Goal: Information Seeking & Learning: Check status

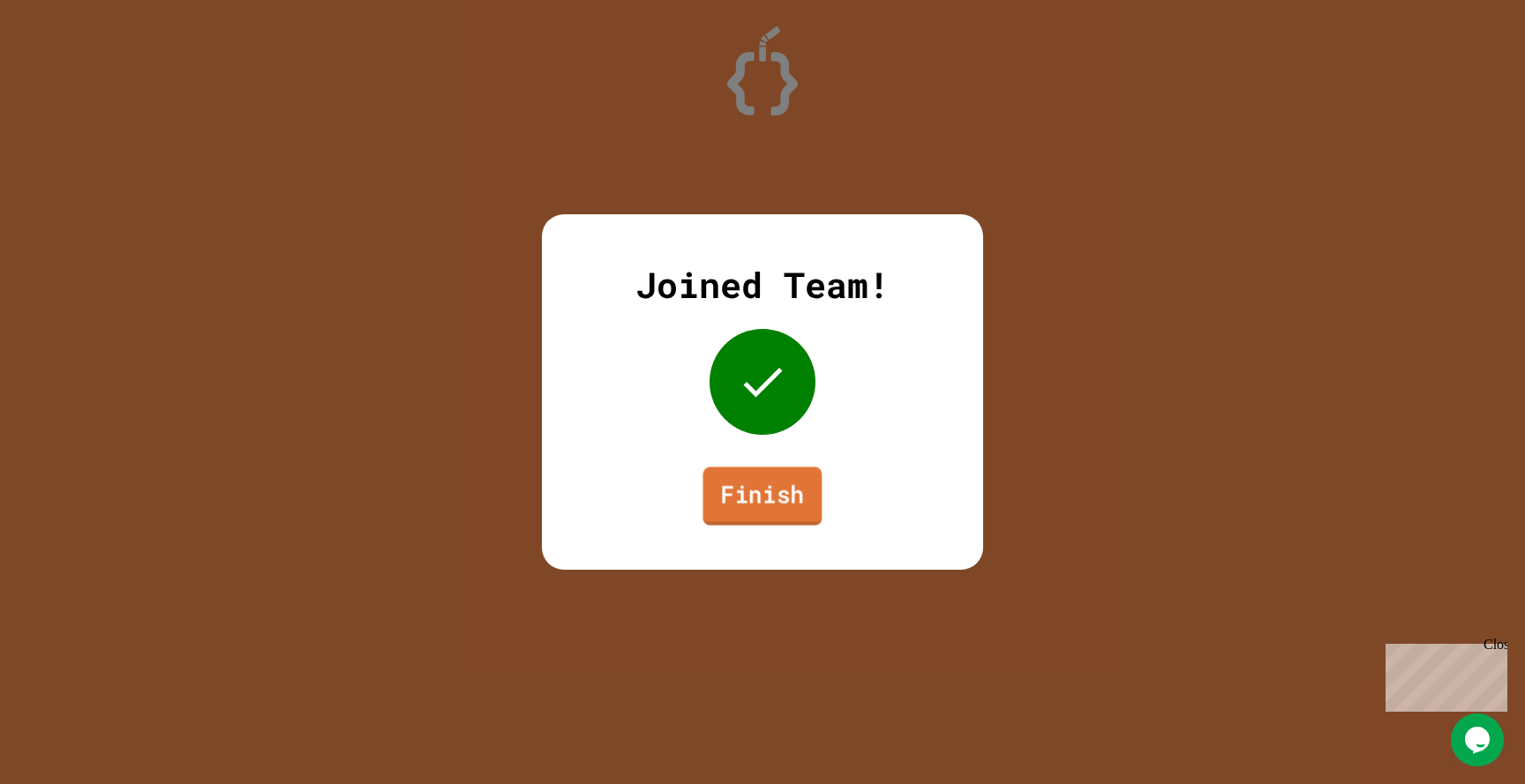
click at [779, 492] on link "Finish" at bounding box center [762, 496] width 119 height 58
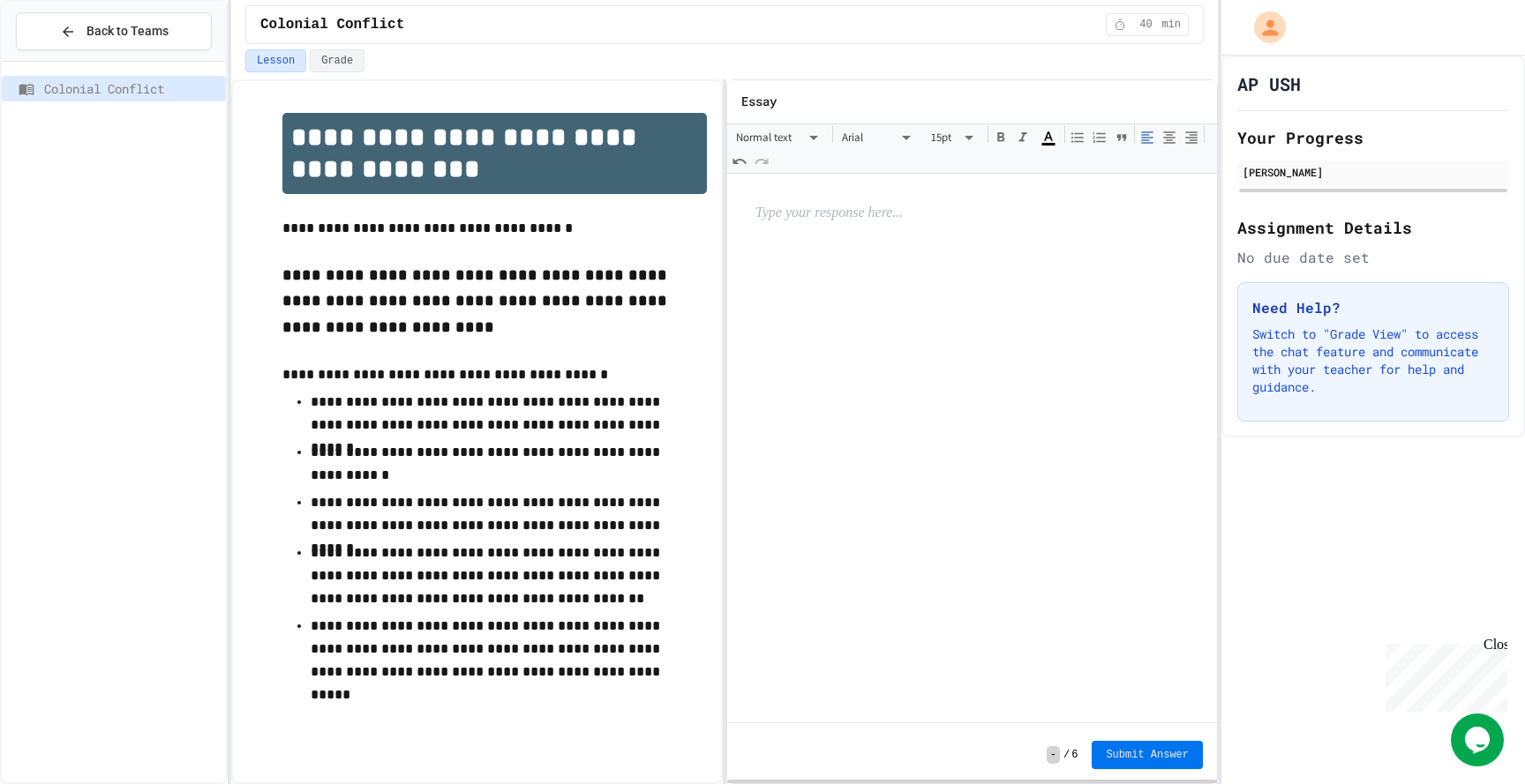
click at [1113, 748] on span "Submit Answer" at bounding box center [1147, 754] width 83 height 14
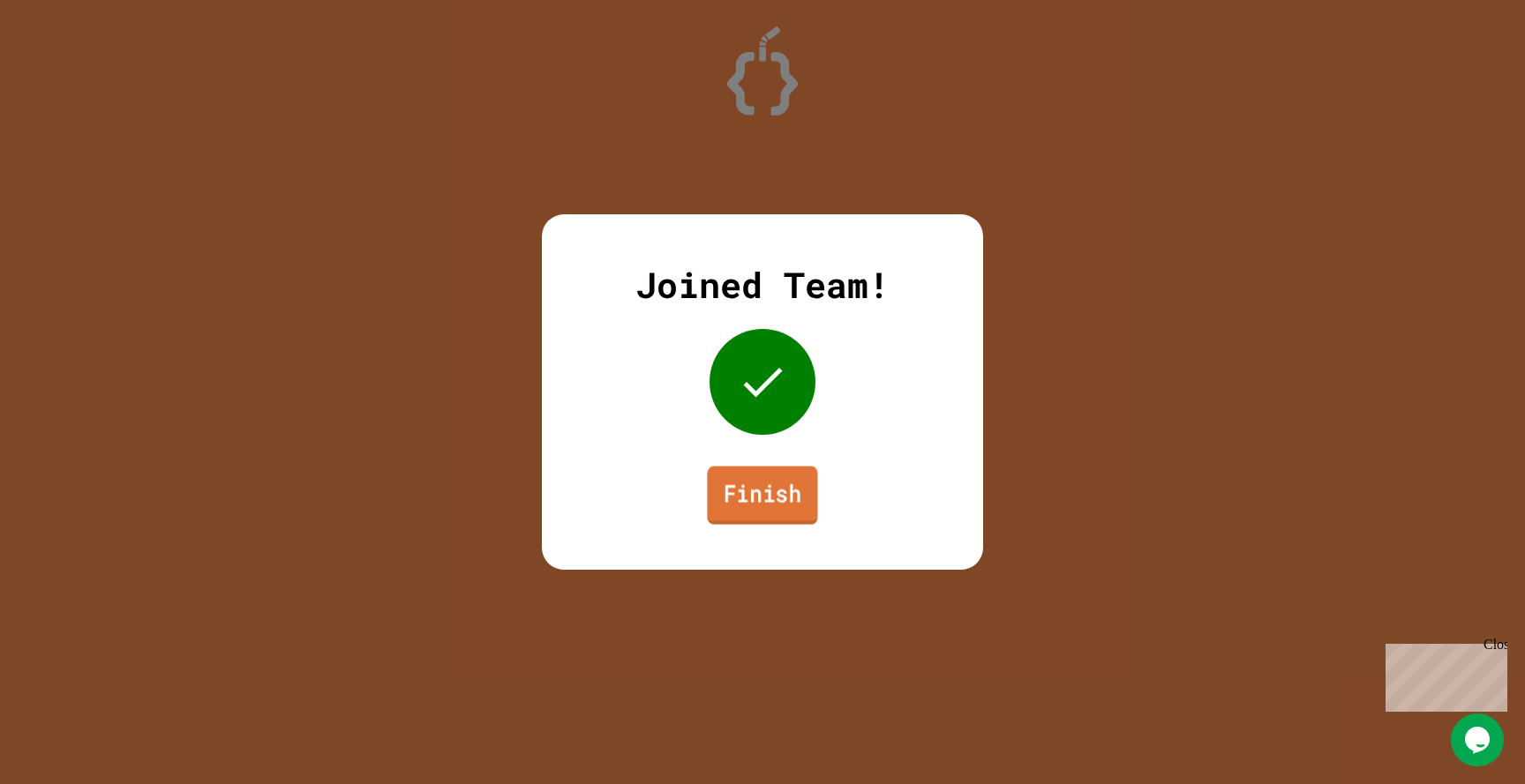
click at [787, 482] on link "Finish" at bounding box center [762, 495] width 111 height 58
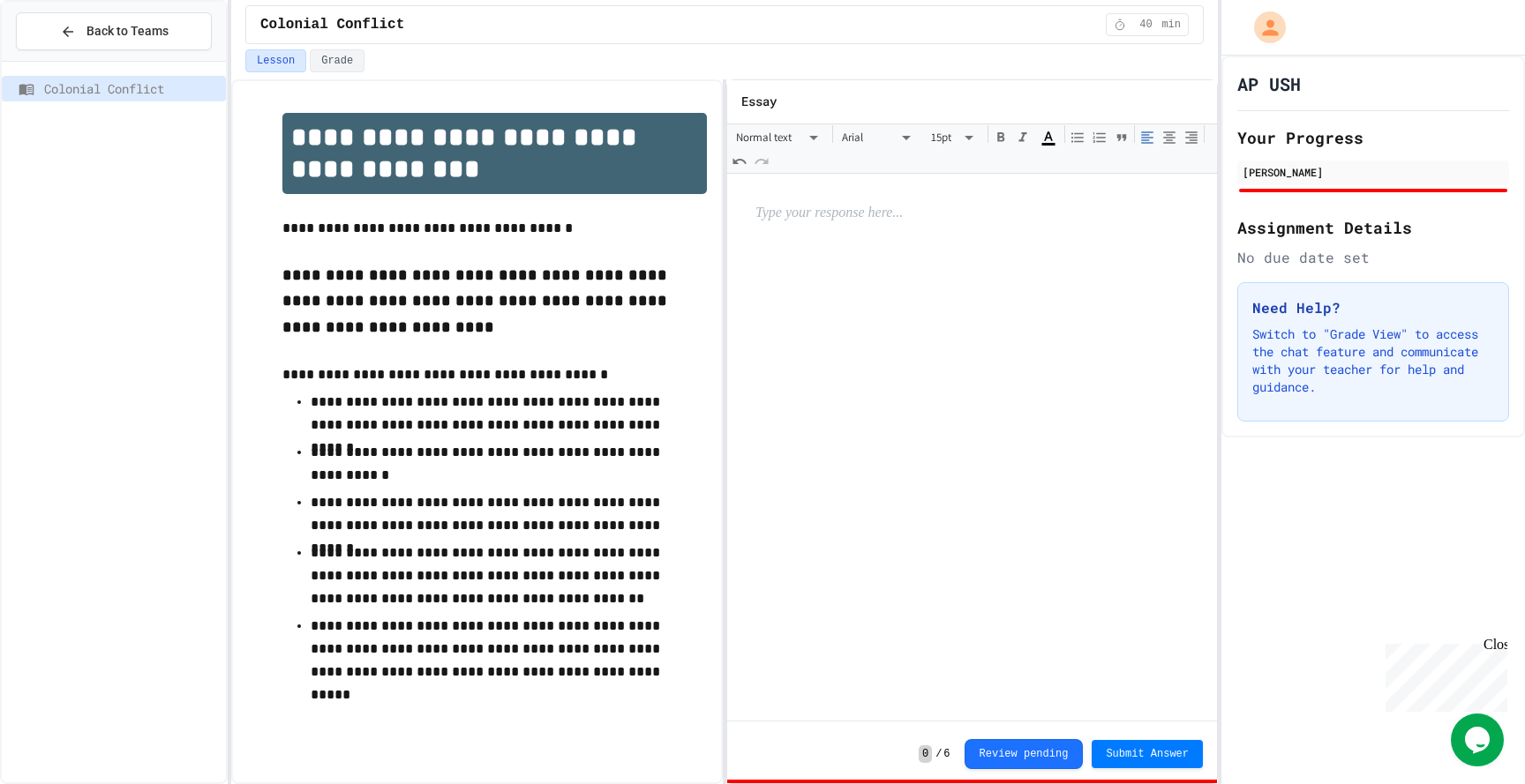
click at [786, 328] on div at bounding box center [972, 444] width 490 height 541
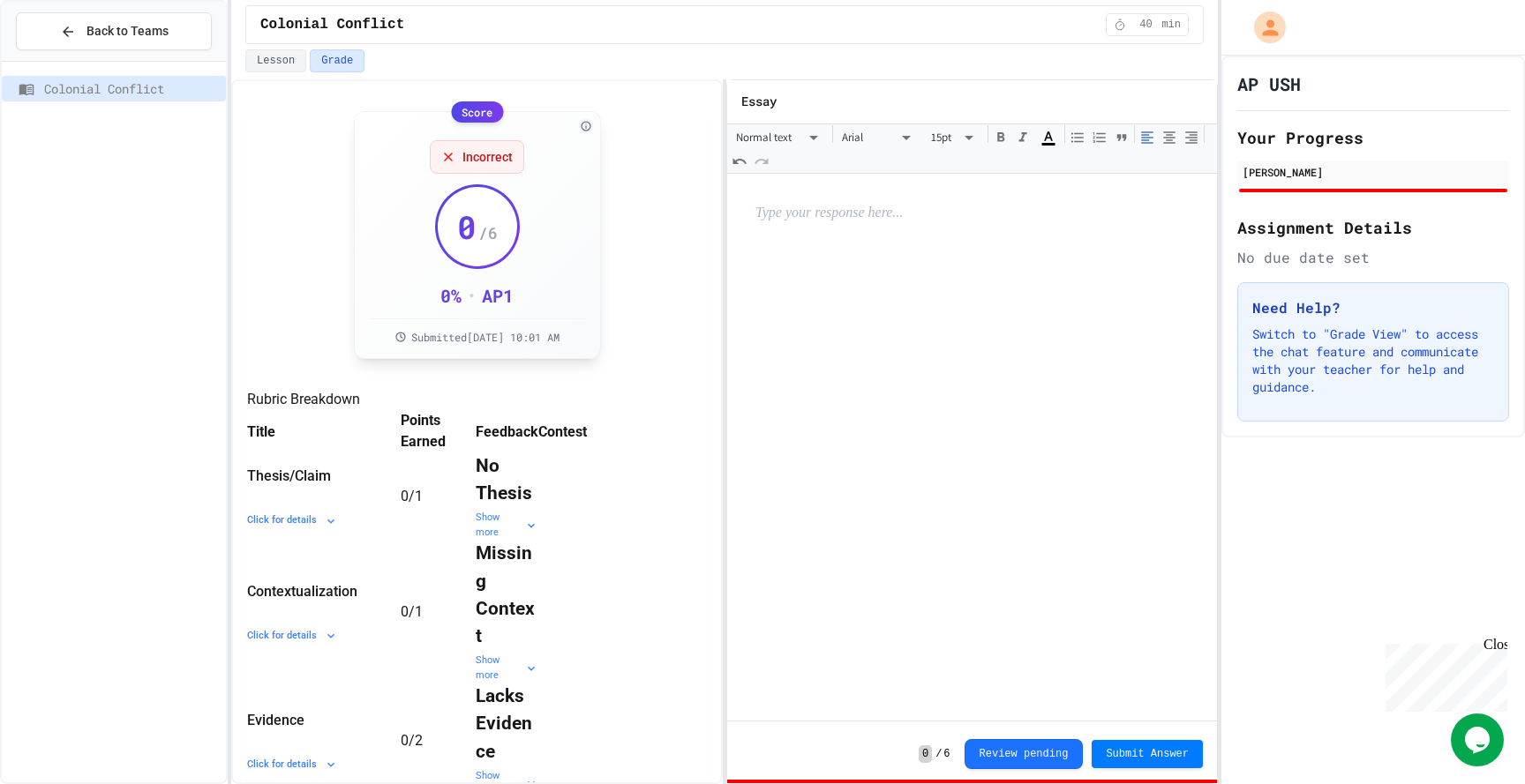
scroll to position [71, 0]
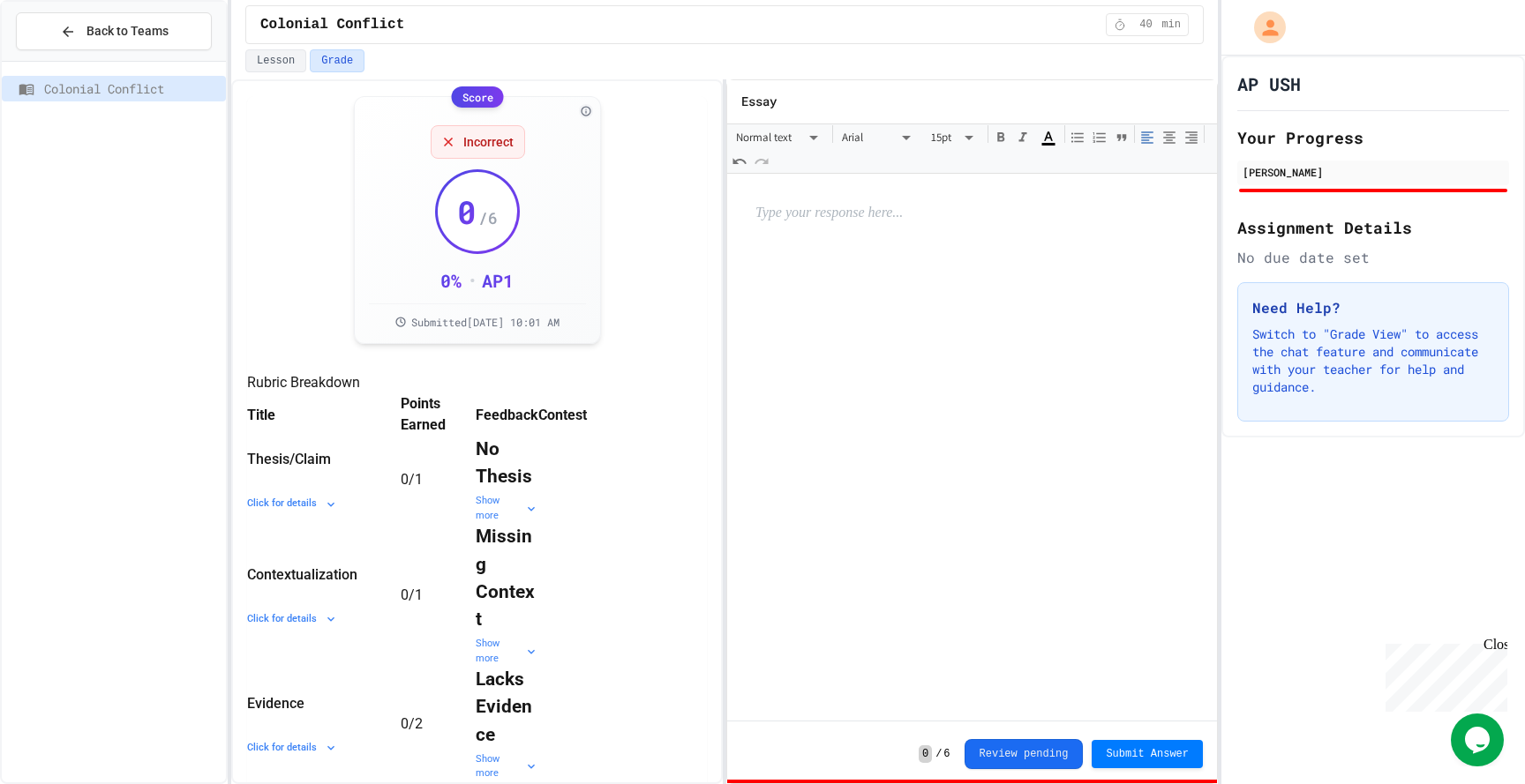
click at [1027, 747] on button "Review pending" at bounding box center [1024, 754] width 119 height 30
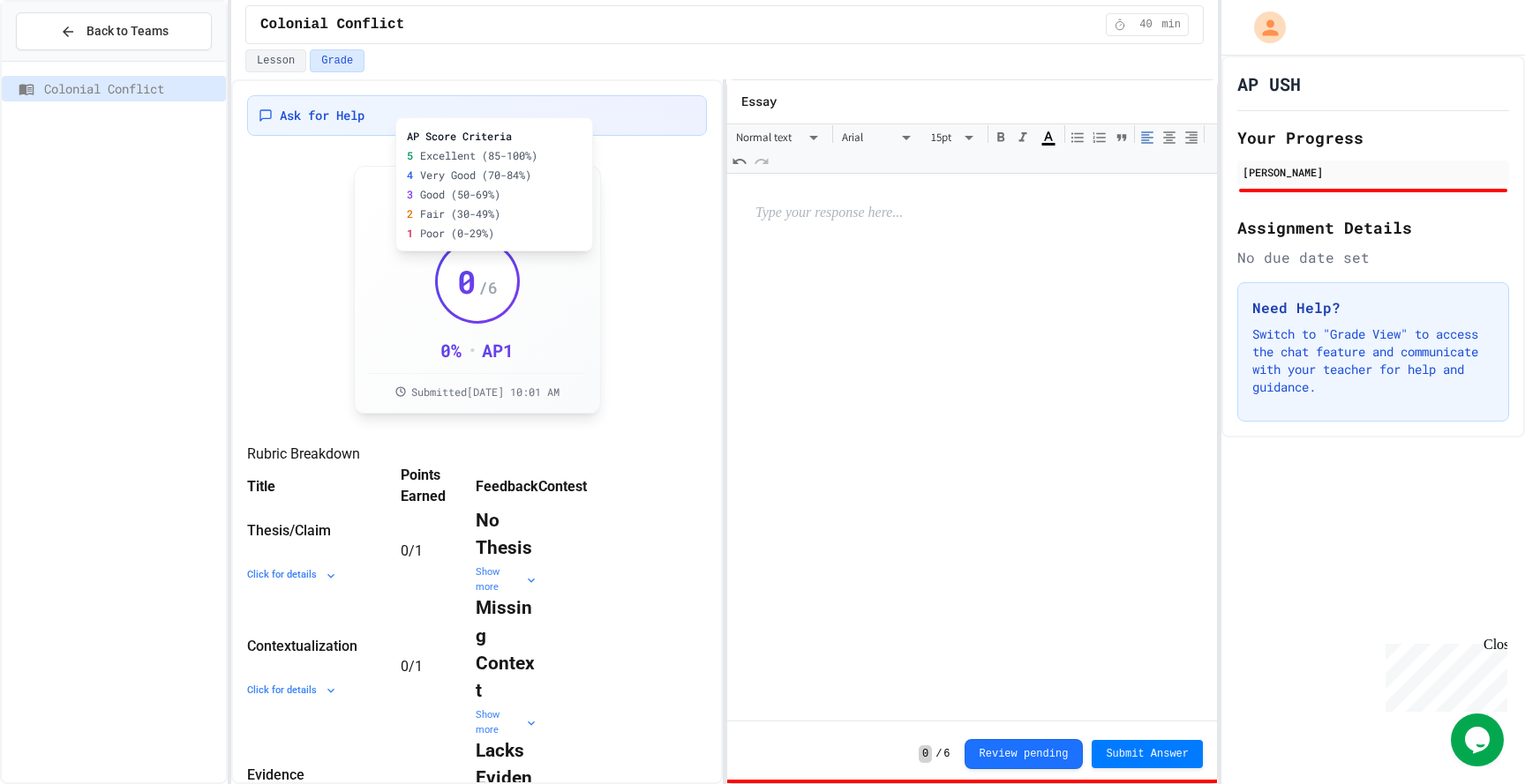
click at [585, 174] on div "AP Score Criteria 5 Excellent (85-100%) 4 Very Good (70-84%) 3 Good (50-69%) 2 …" at bounding box center [494, 184] width 197 height 134
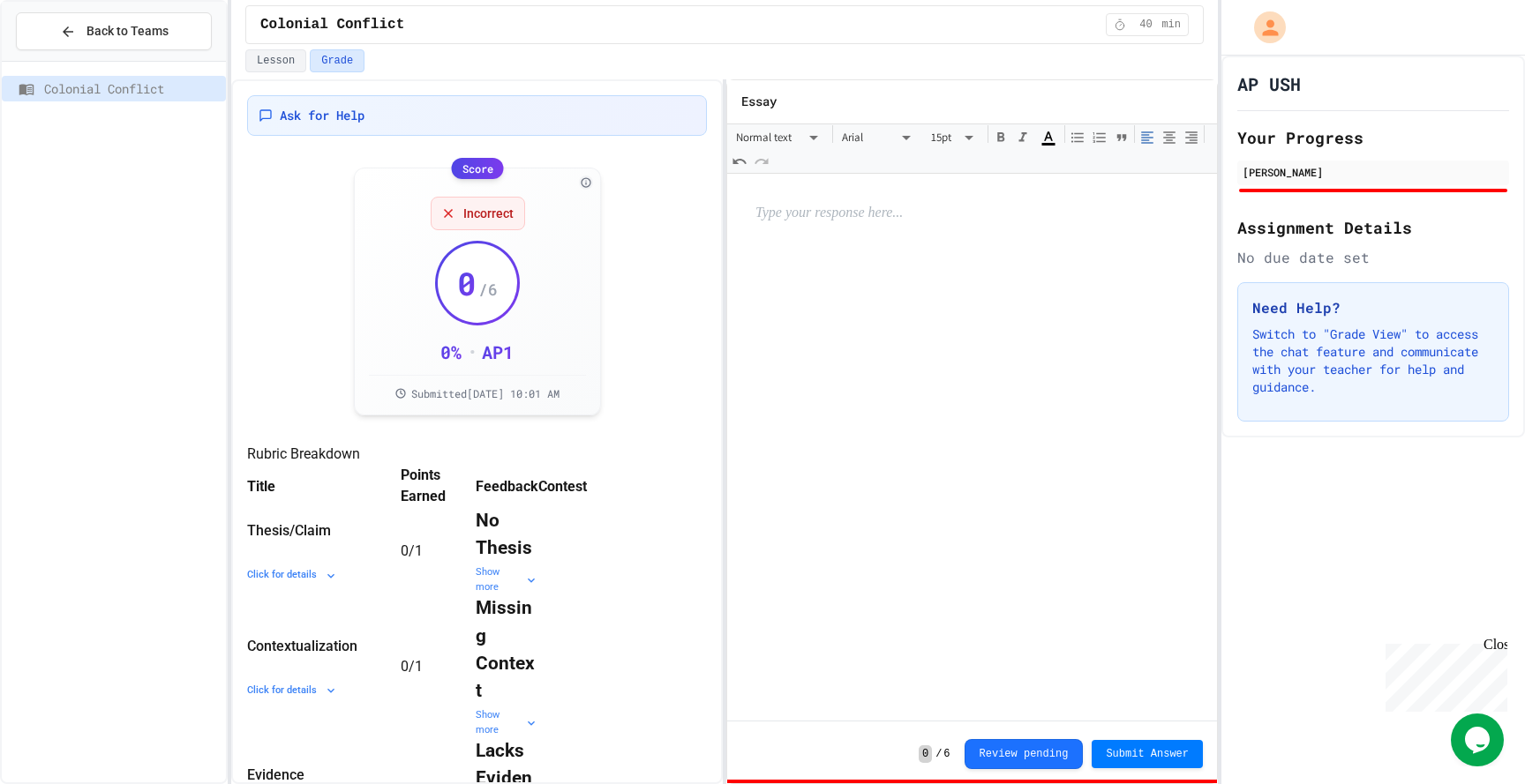
click at [616, 191] on div "Score Incorrect 0 / 6 0 % • AP 1 Submitted [DATE] 10:01 AM AP Score Criteria 5 …" at bounding box center [477, 610] width 459 height 885
click at [164, 34] on span "Back to Teams" at bounding box center [128, 30] width 82 height 18
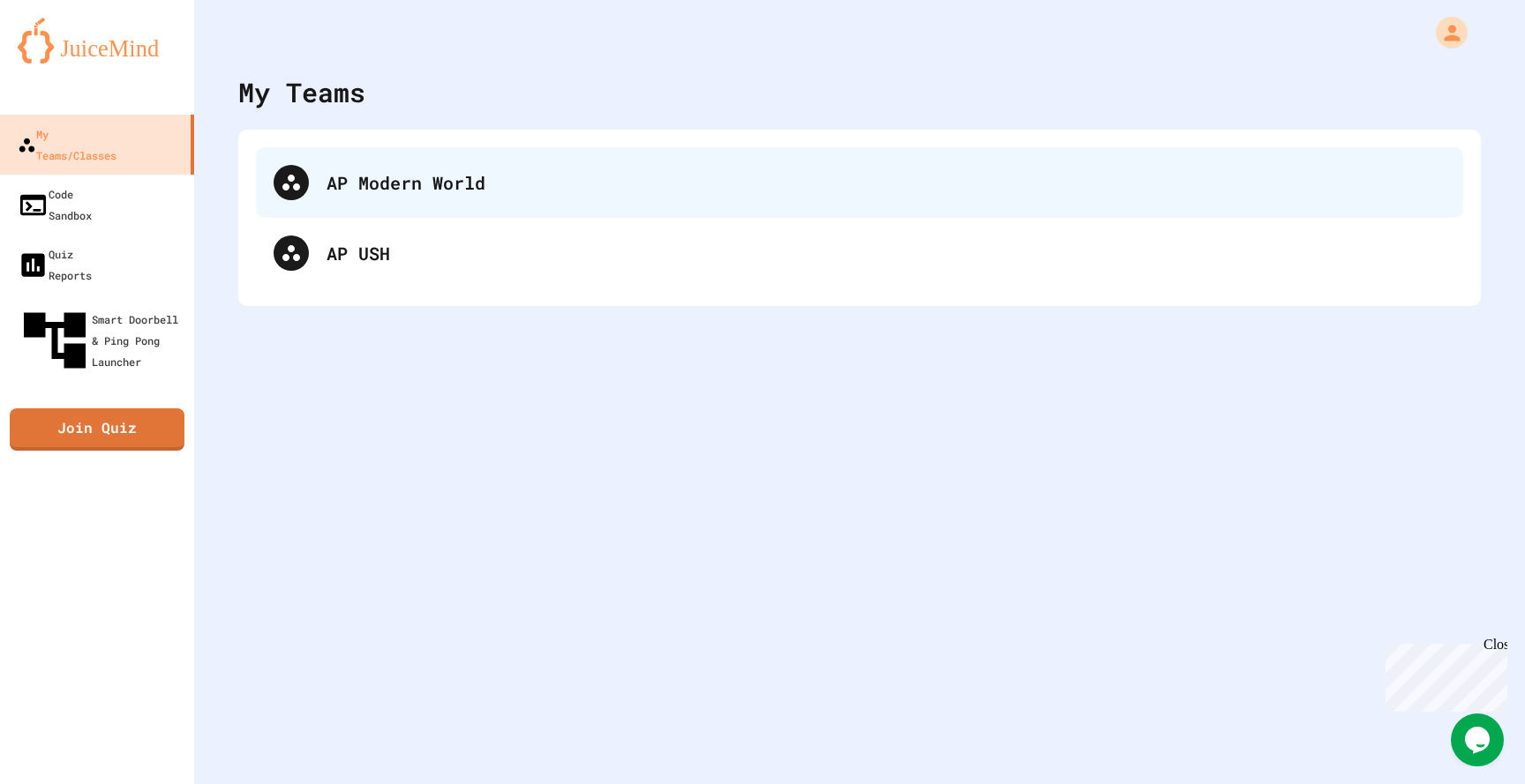
click at [389, 187] on div "AP Modern World" at bounding box center [886, 183] width 1119 height 27
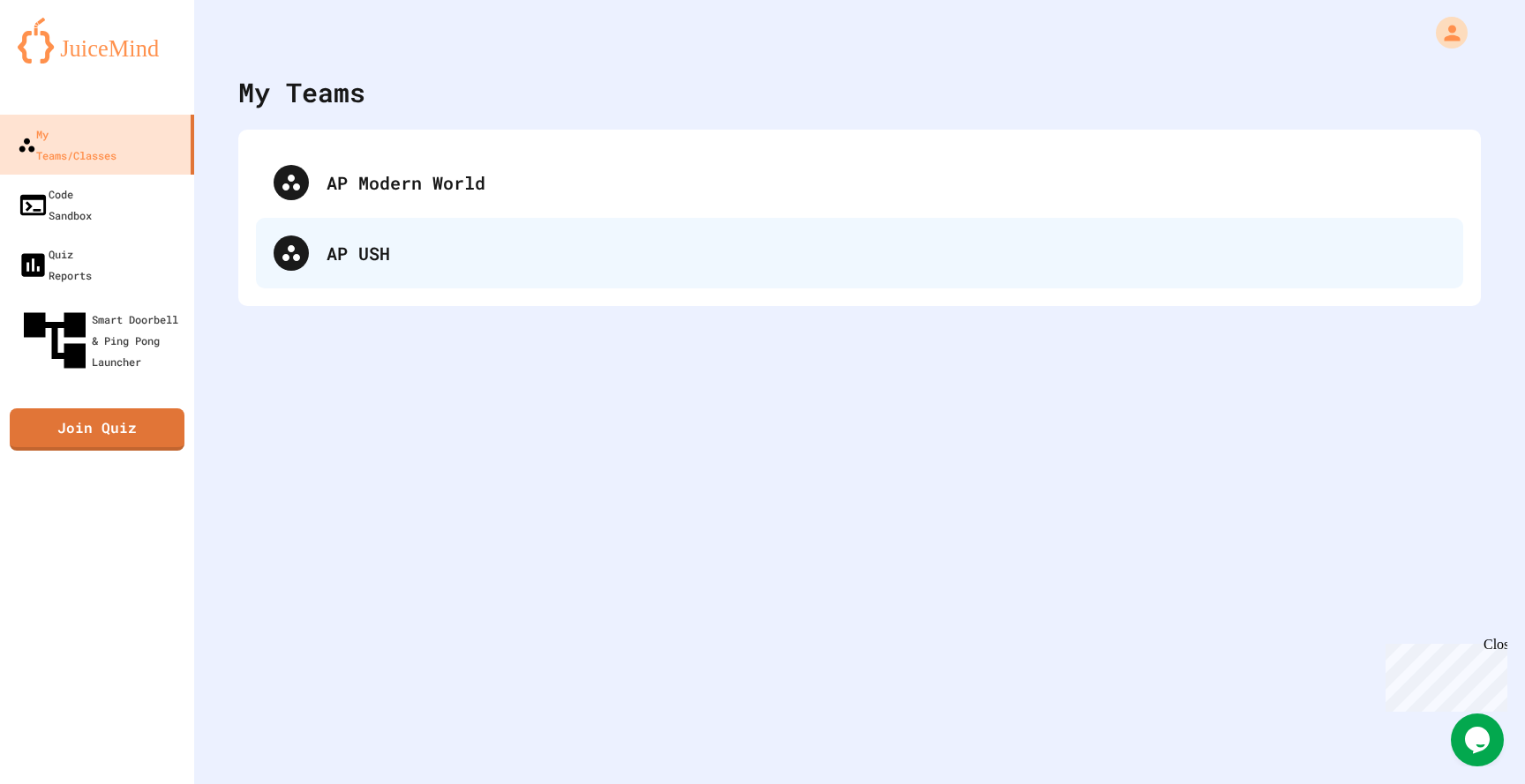
click at [411, 272] on div "AP USH" at bounding box center [860, 253] width 1208 height 70
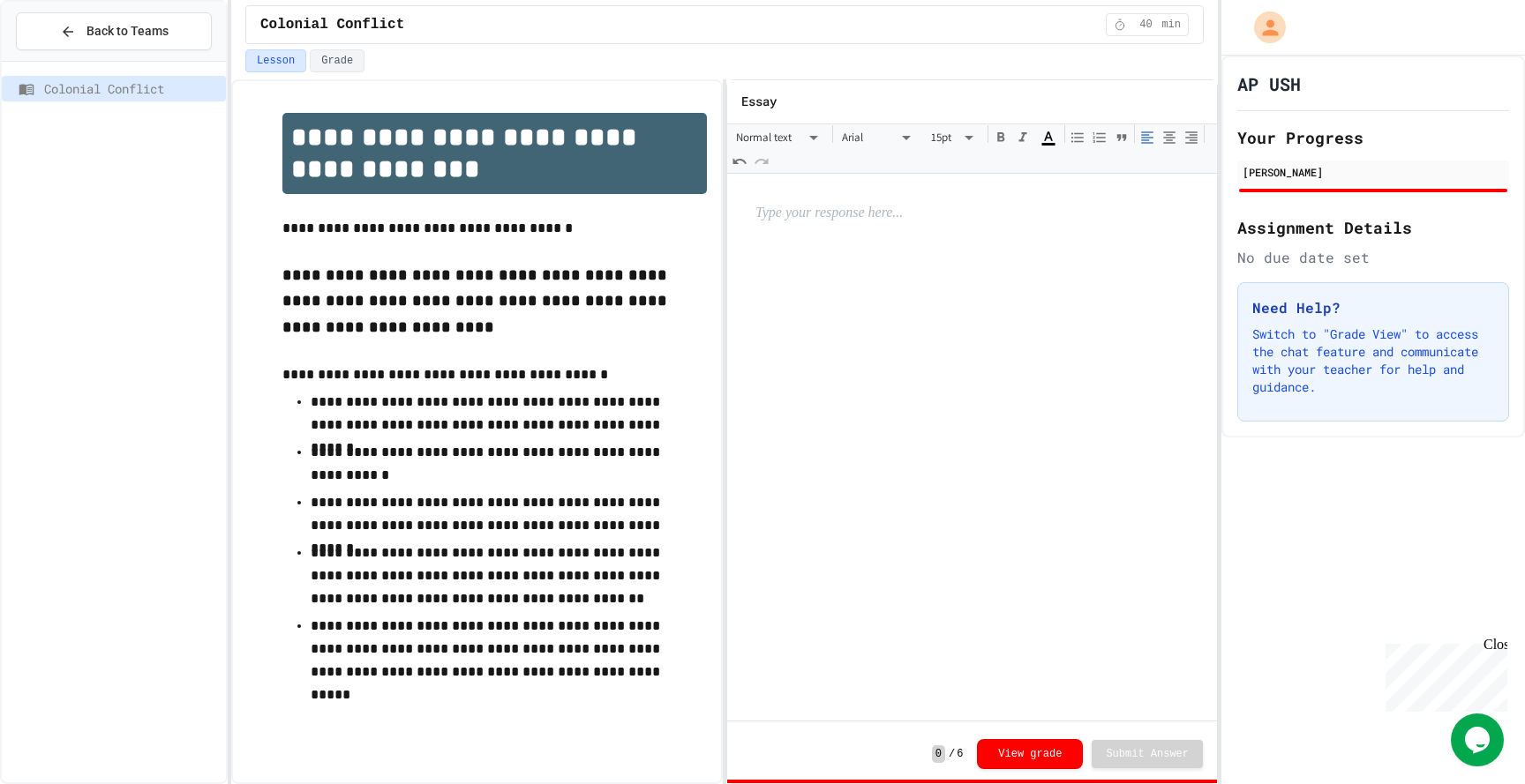
click at [394, 256] on p at bounding box center [494, 251] width 424 height 23
click at [1013, 751] on button "View grade" at bounding box center [1029, 753] width 106 height 30
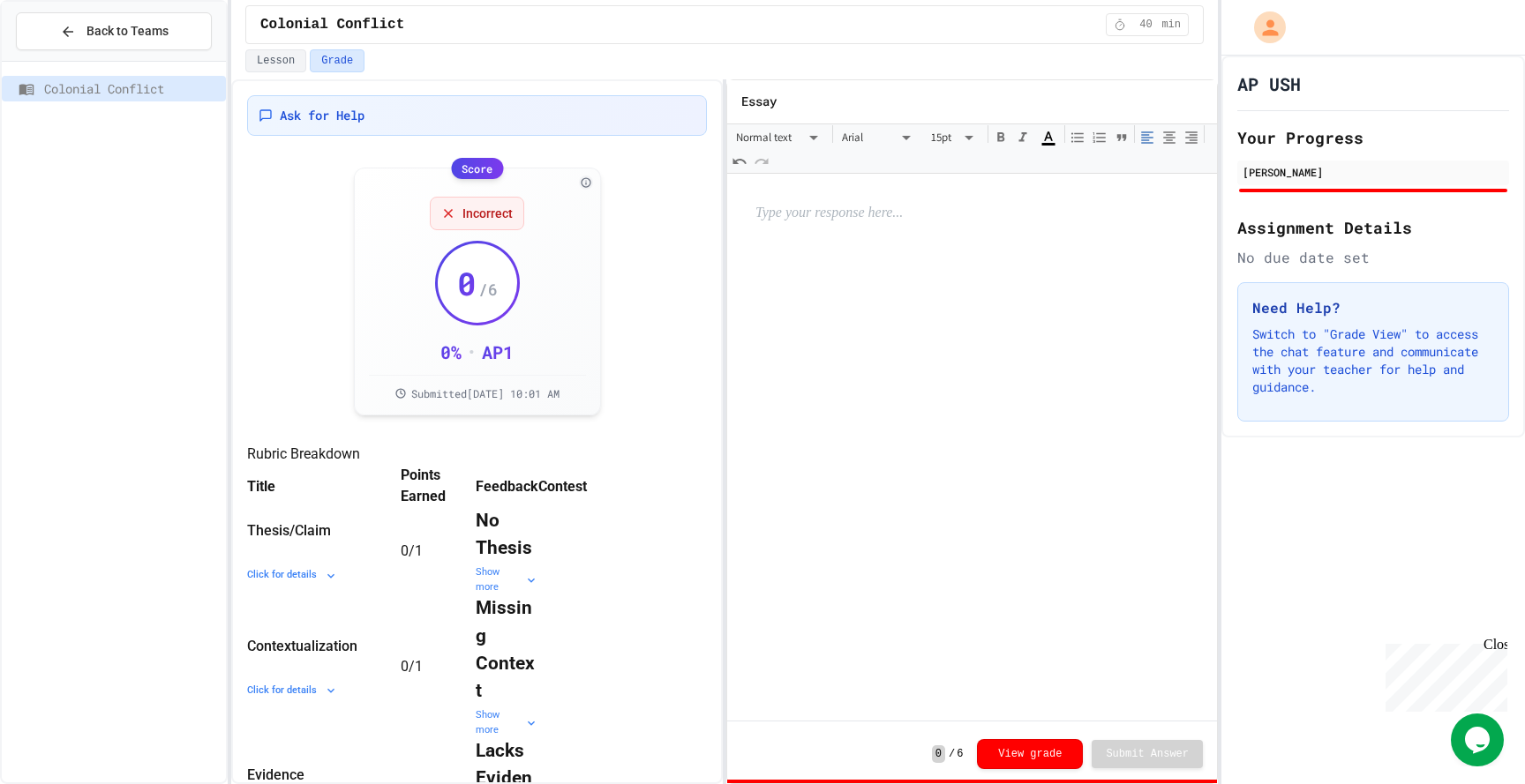
click at [194, 91] on span "Colonial Conflict" at bounding box center [131, 88] width 174 height 18
click at [88, 46] on button "Back to Teams" at bounding box center [114, 31] width 196 height 38
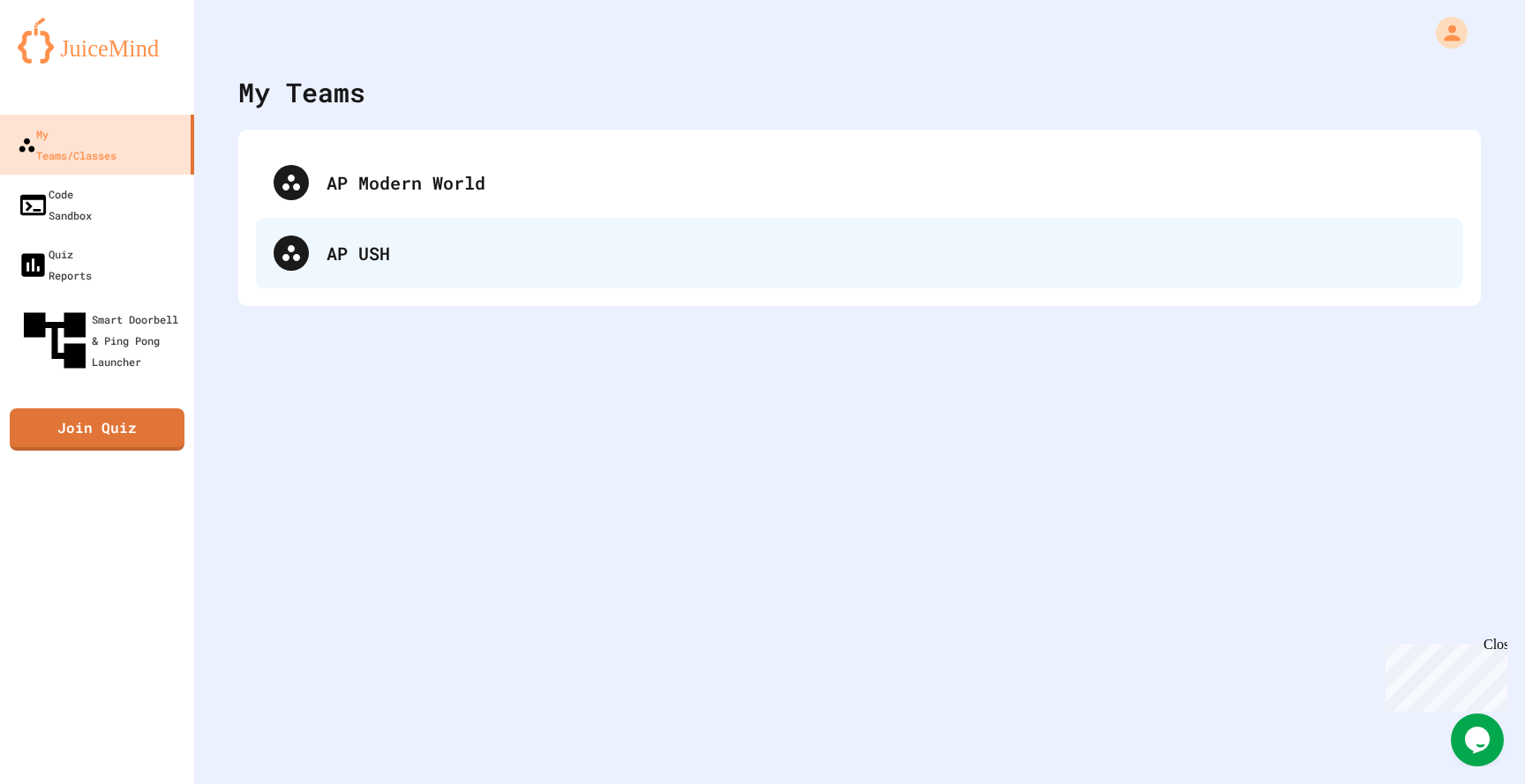
click at [347, 250] on div "AP USH" at bounding box center [886, 253] width 1119 height 27
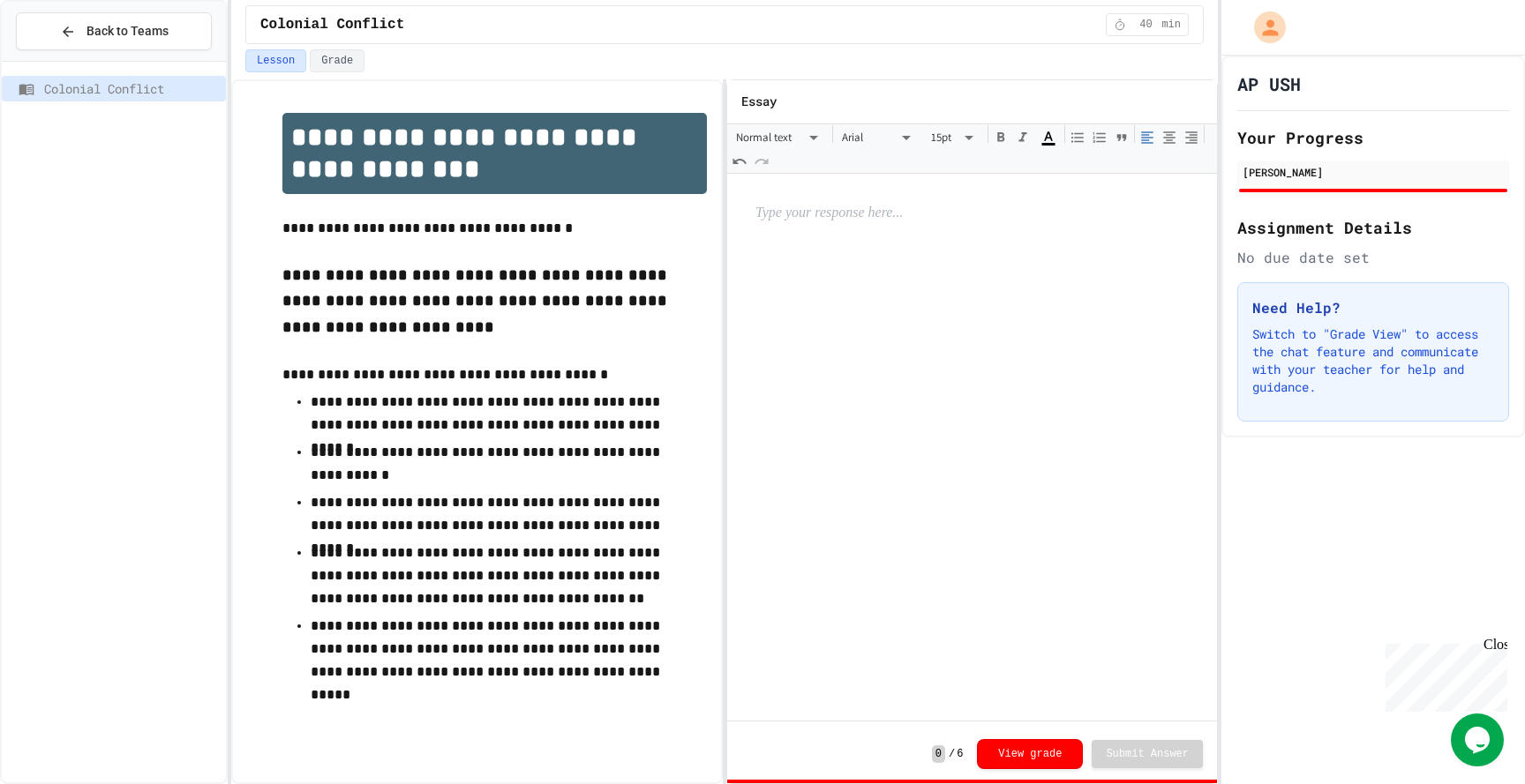
click at [742, 246] on div at bounding box center [972, 444] width 490 height 541
click at [797, 229] on div at bounding box center [972, 444] width 490 height 541
click at [798, 214] on p at bounding box center [870, 213] width 230 height 23
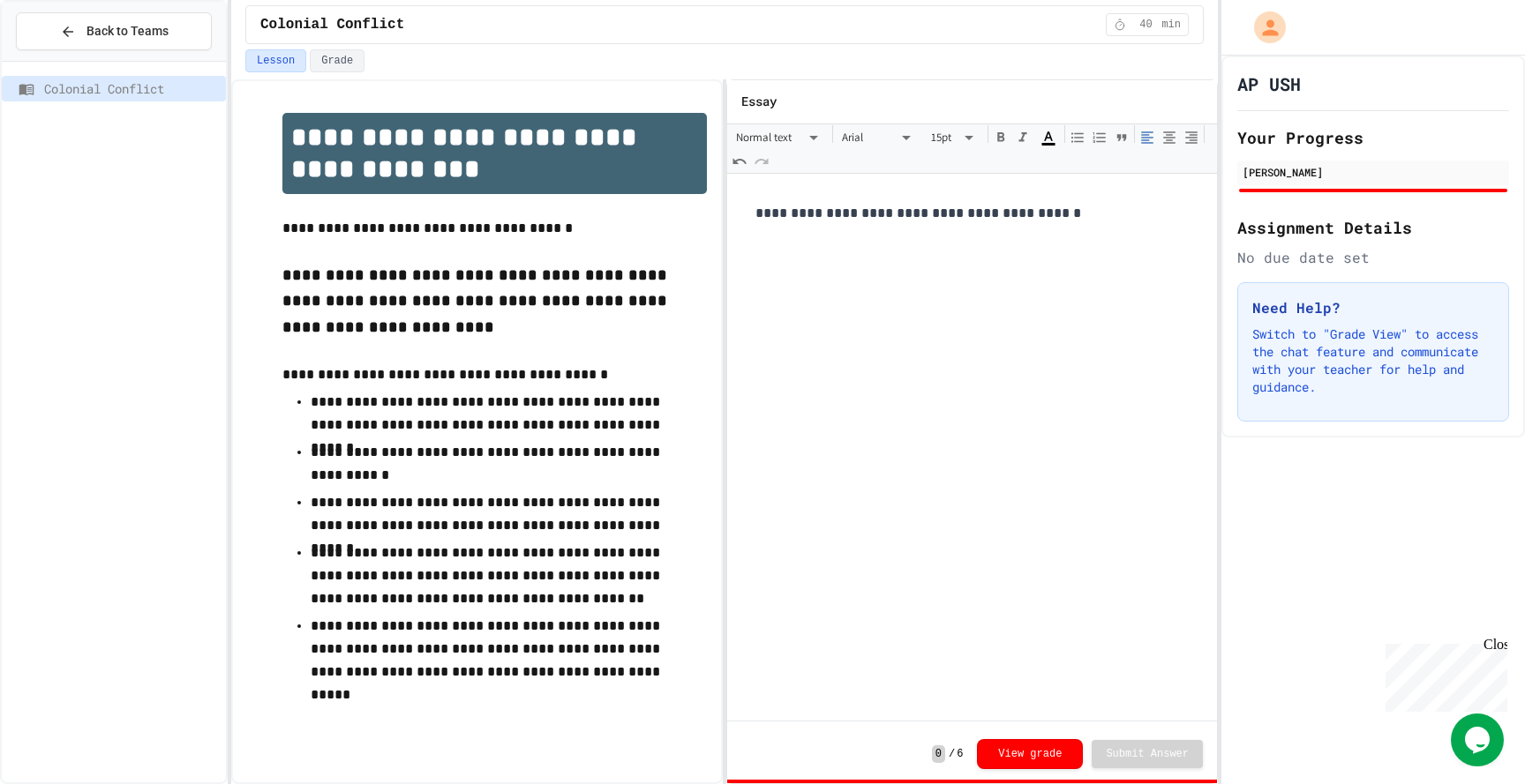
click at [936, 218] on p "**********" at bounding box center [972, 213] width 434 height 23
click at [985, 229] on p at bounding box center [870, 236] width 230 height 23
